Goal: Information Seeking & Learning: Find specific fact

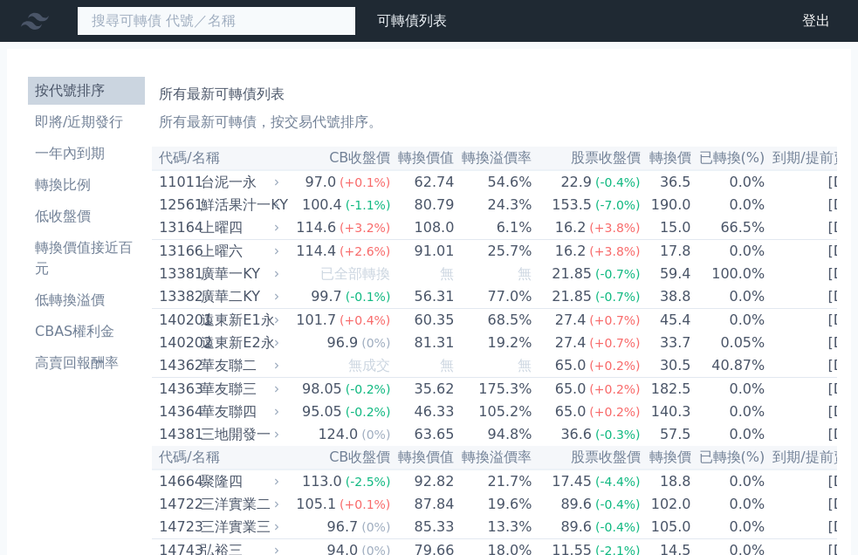
click at [158, 15] on input at bounding box center [216, 21] width 279 height 30
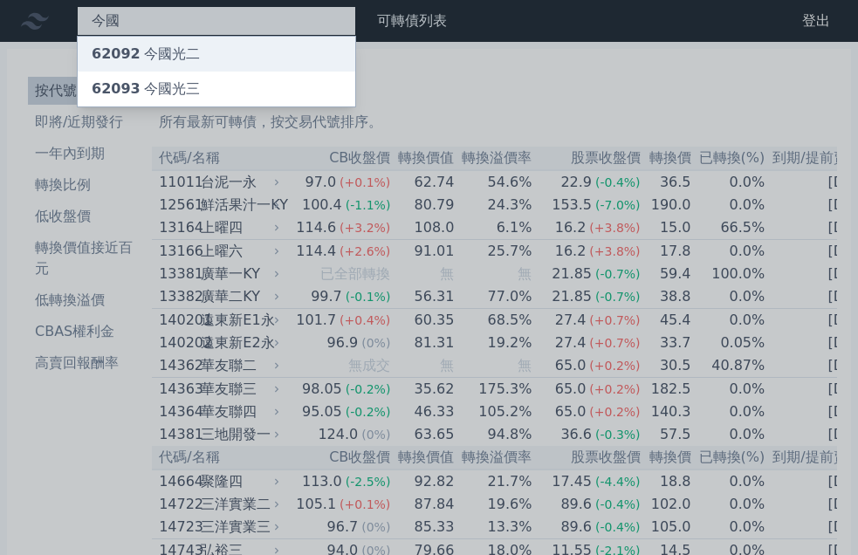
type input "今國"
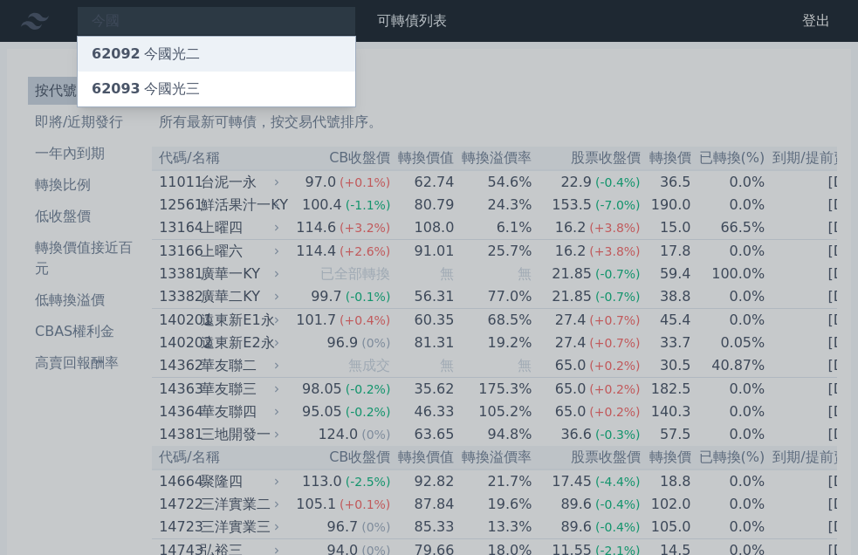
click at [154, 53] on div "62092 今國光二" at bounding box center [217, 54] width 278 height 35
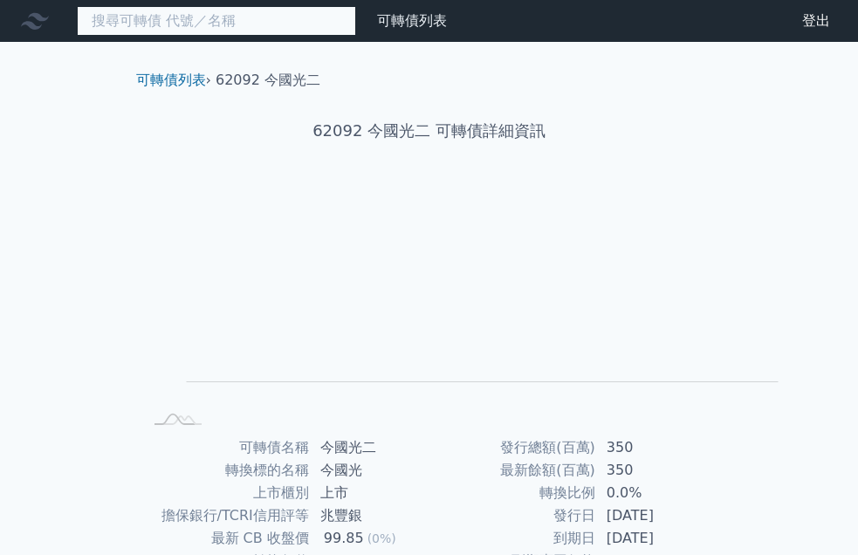
click at [121, 20] on input at bounding box center [216, 21] width 279 height 30
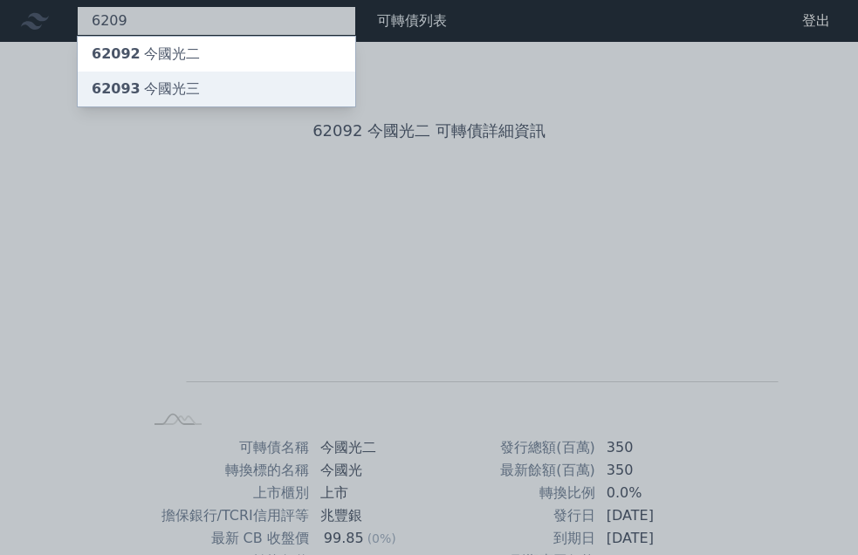
type input "6209"
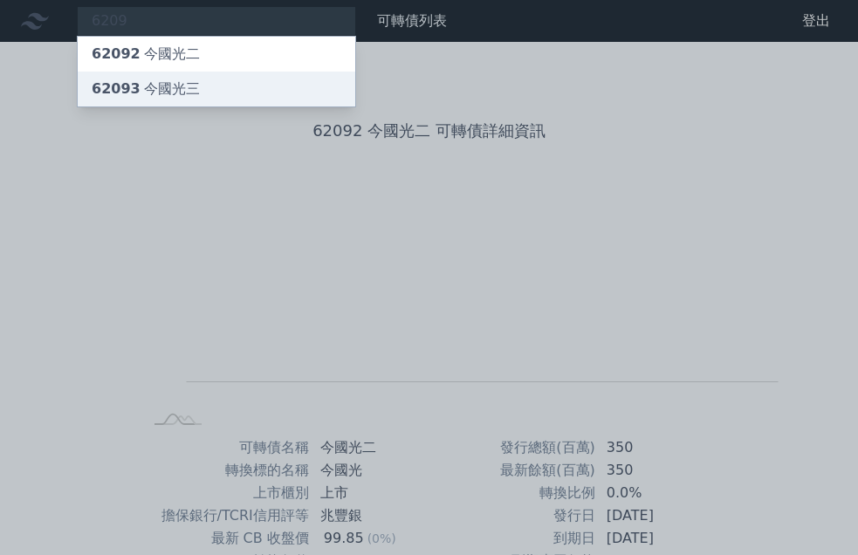
click at [132, 84] on div "62093 今國光三" at bounding box center [146, 89] width 108 height 21
